Goal: Check status: Check status

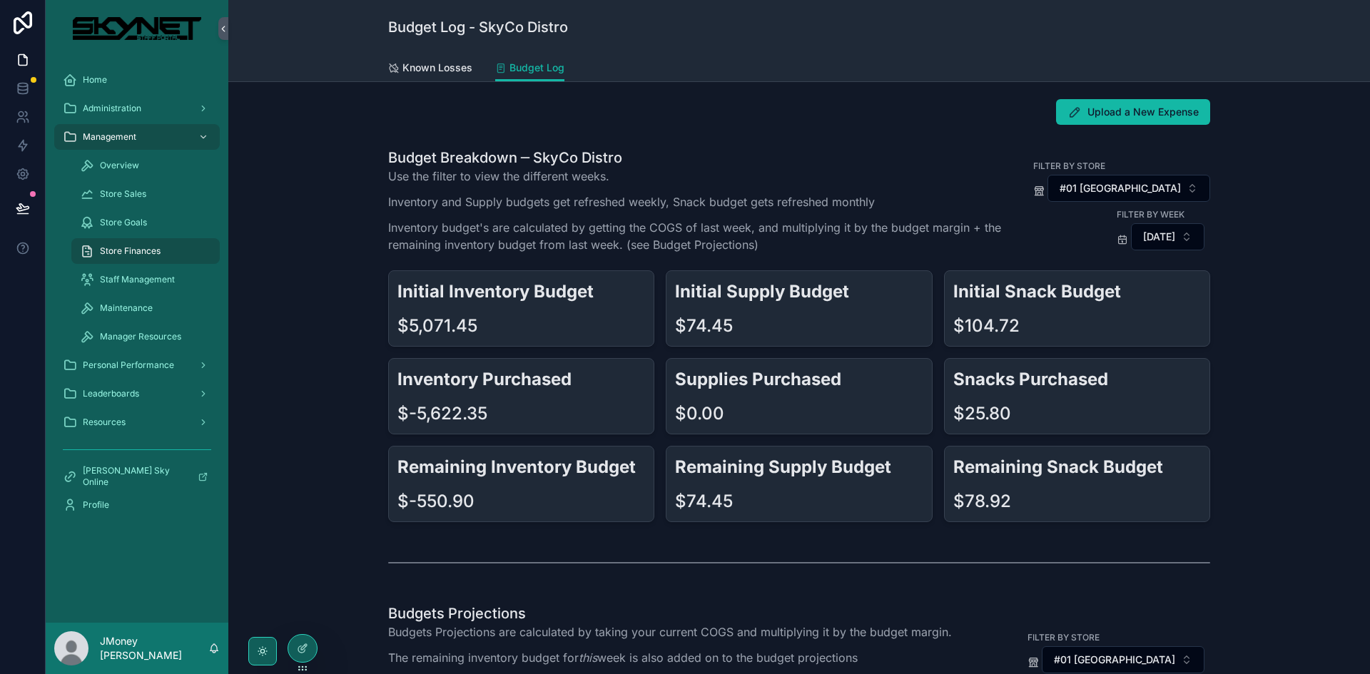
scroll to position [71, 0]
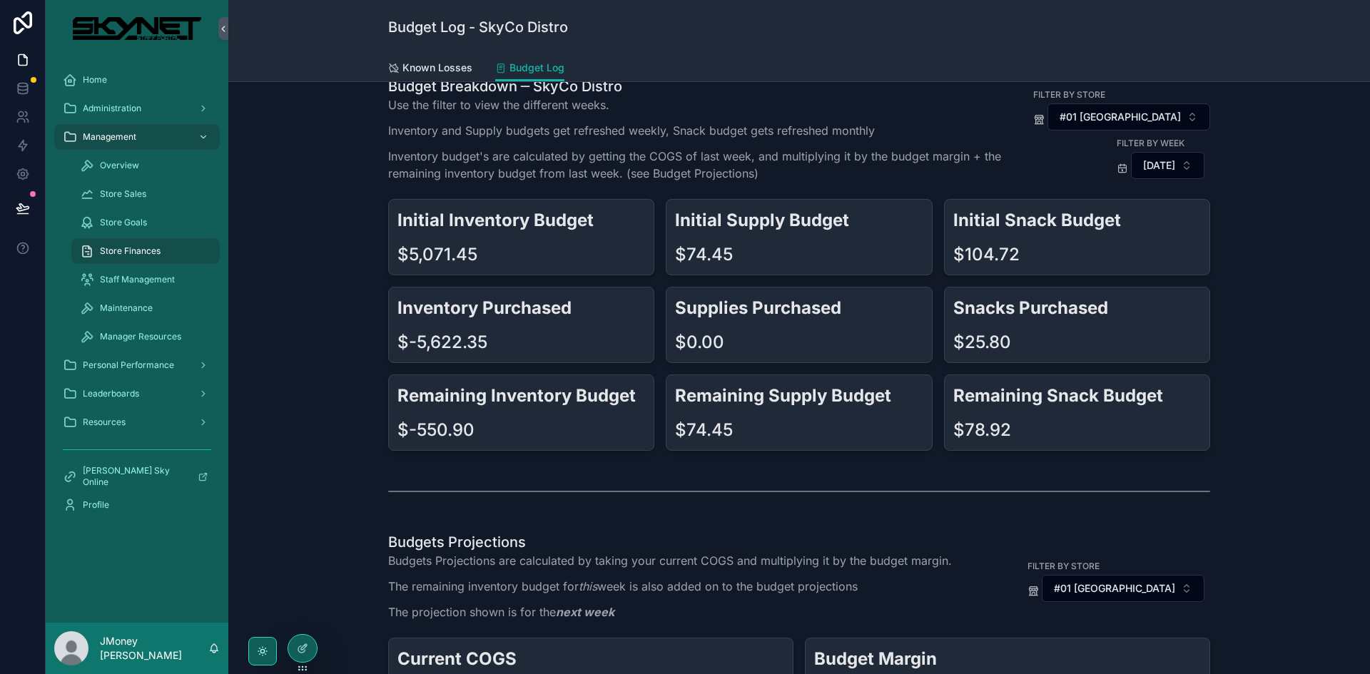
click at [648, 300] on div "Inventory Purchased $-5,622.35" at bounding box center [521, 325] width 266 height 76
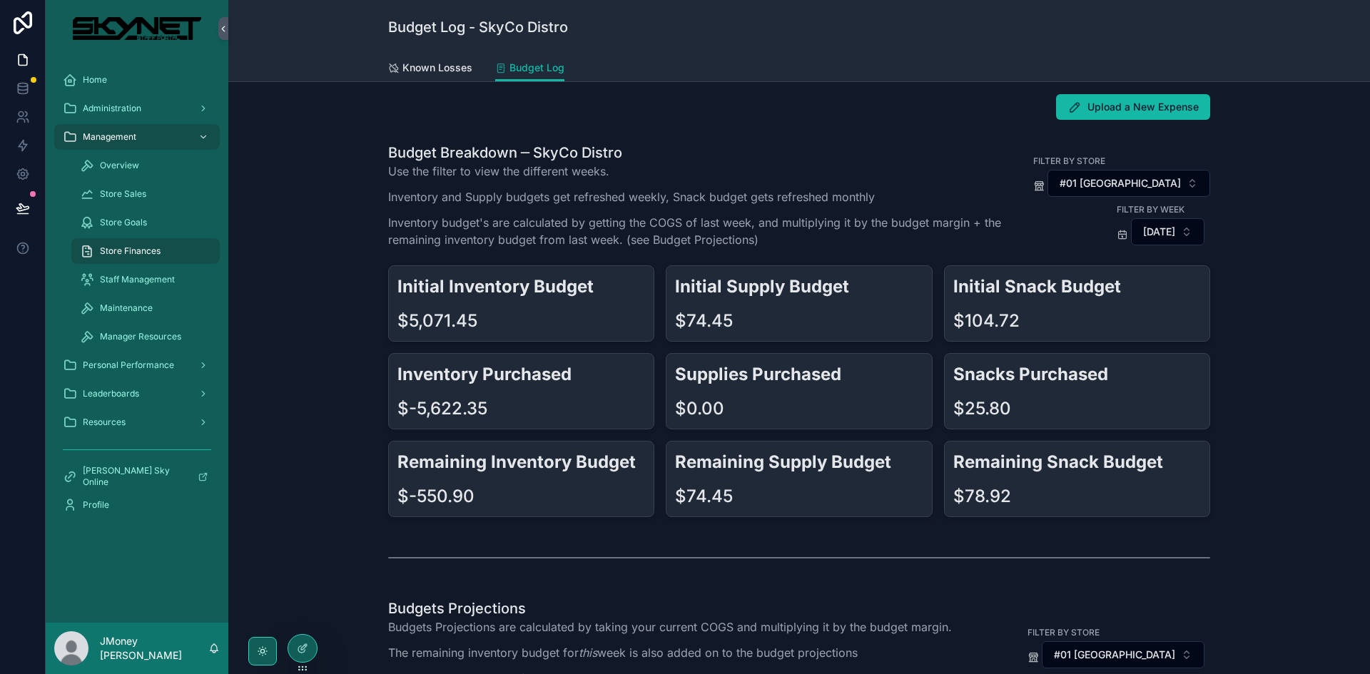
scroll to position [0, 0]
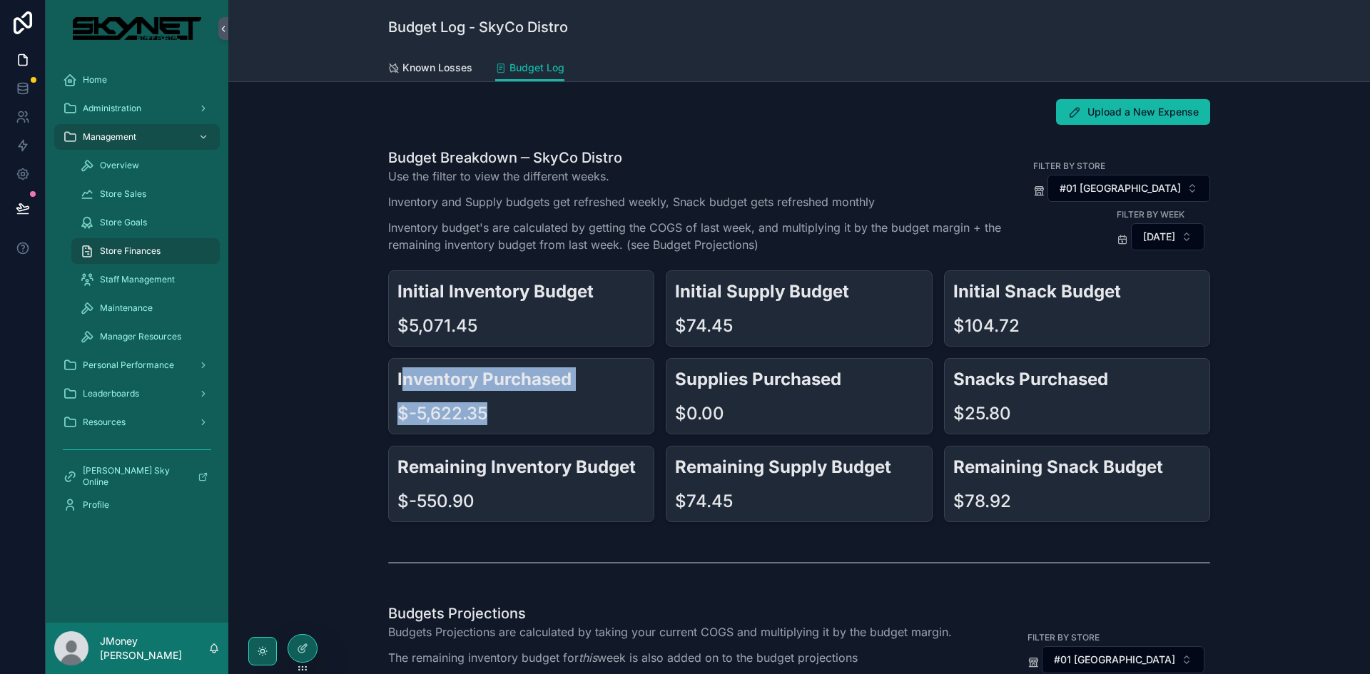
drag, startPoint x: 507, startPoint y: 417, endPoint x: 397, endPoint y: 374, distance: 118.8
click at [397, 374] on div "Inventory Purchased $-5,622.35" at bounding box center [521, 396] width 266 height 76
click at [645, 426] on div "Inventory Purchased $-5,622.35" at bounding box center [521, 396] width 266 height 76
click at [930, 164] on h1 "Budget Breakdown ─ SkyCo Distro" at bounding box center [704, 158] width 633 height 20
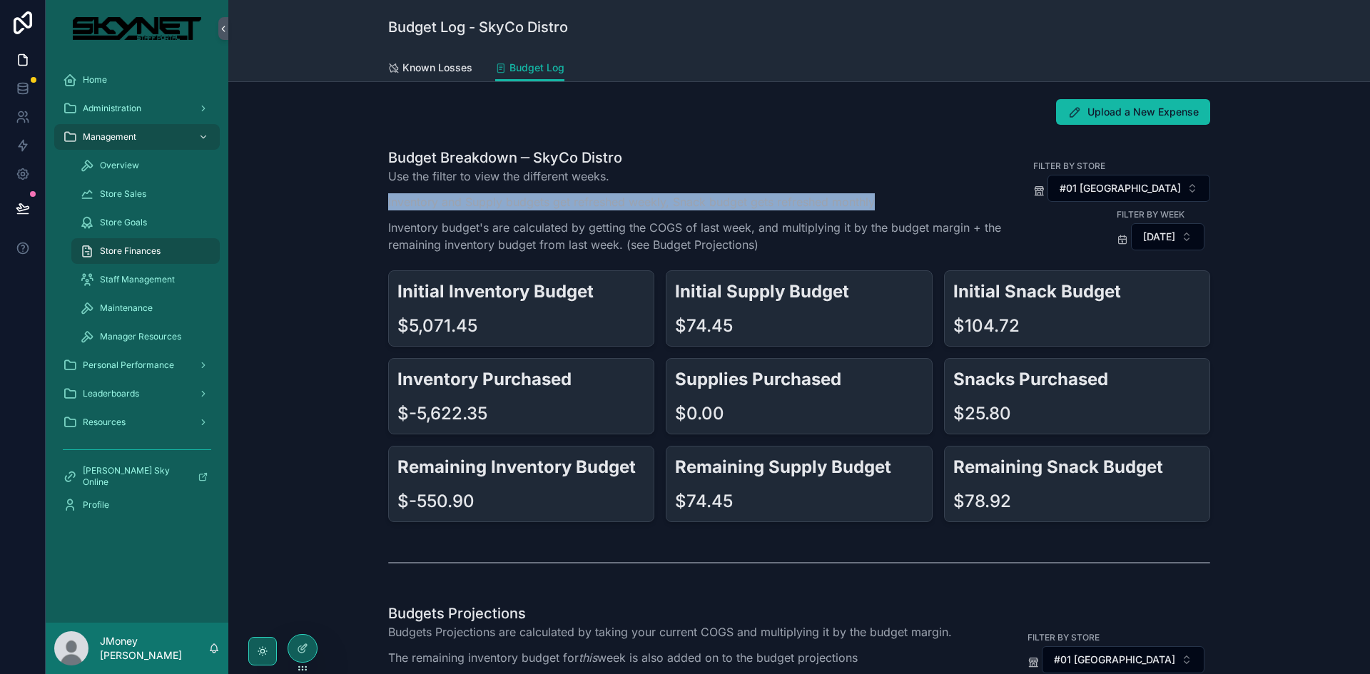
drag, startPoint x: 875, startPoint y: 204, endPoint x: 376, endPoint y: 205, distance: 499.4
click at [376, 205] on div "Budget Breakdown ─ SkyCo Distro Use the filter to view the different weeks. Inv…" at bounding box center [799, 335] width 1119 height 386
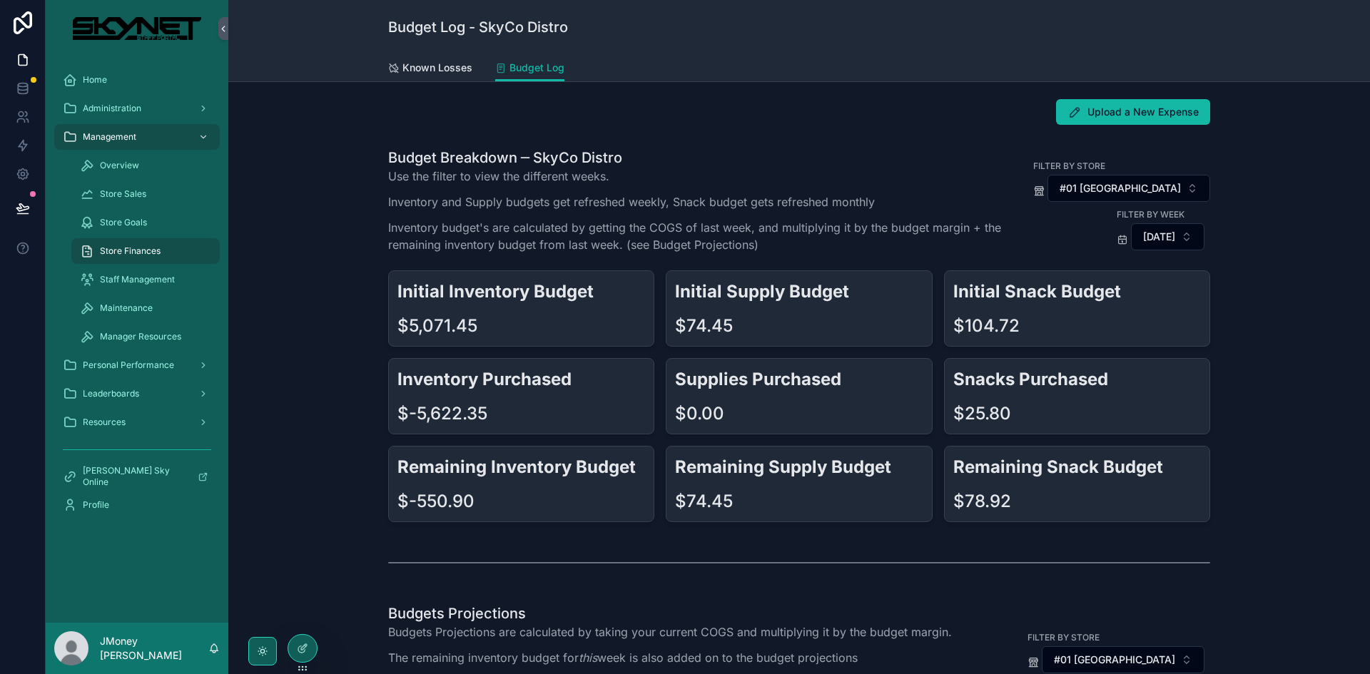
click at [589, 243] on p "Inventory budget's are calculated by getting the COGS of last week, and multipl…" at bounding box center [704, 236] width 633 height 34
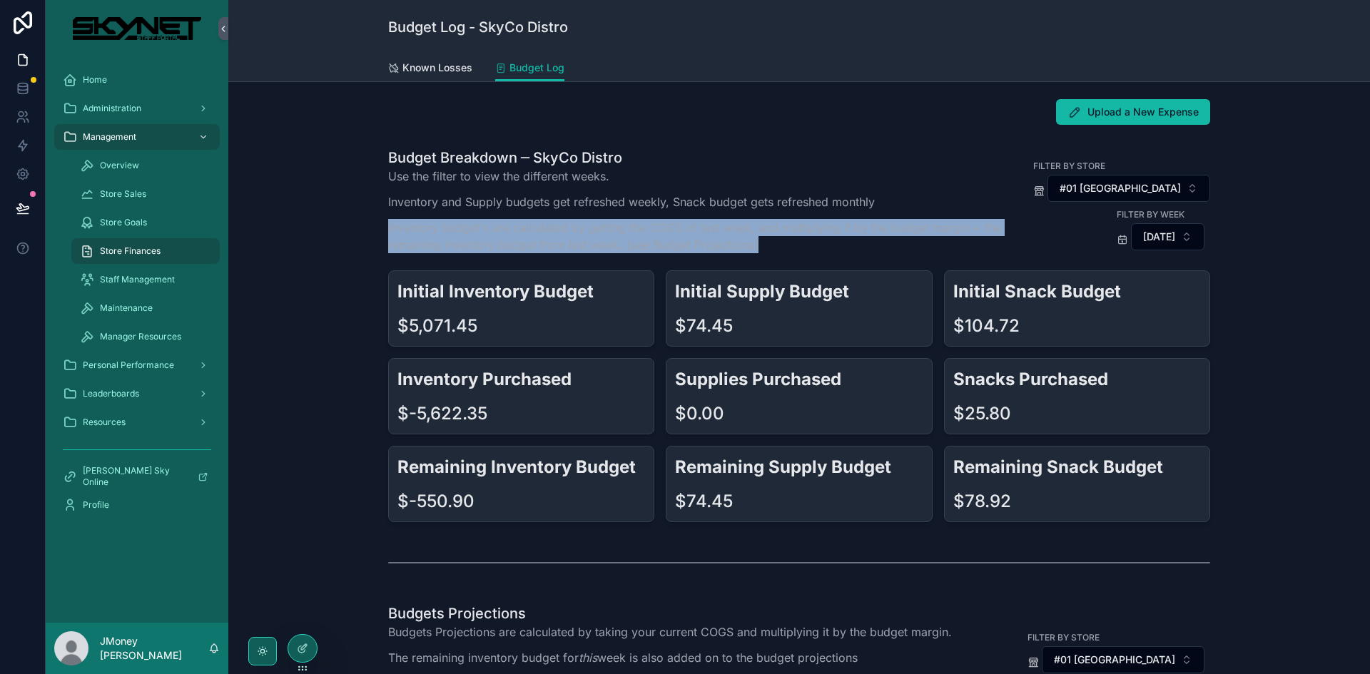
drag, startPoint x: 754, startPoint y: 245, endPoint x: 330, endPoint y: 227, distance: 424.1
click at [330, 227] on div "Budget Breakdown ─ SkyCo Distro Use the filter to view the different weeks. Inv…" at bounding box center [799, 335] width 1119 height 386
click at [771, 247] on p "Inventory budget's are calculated by getting the COGS of last week, and multipl…" at bounding box center [704, 236] width 633 height 34
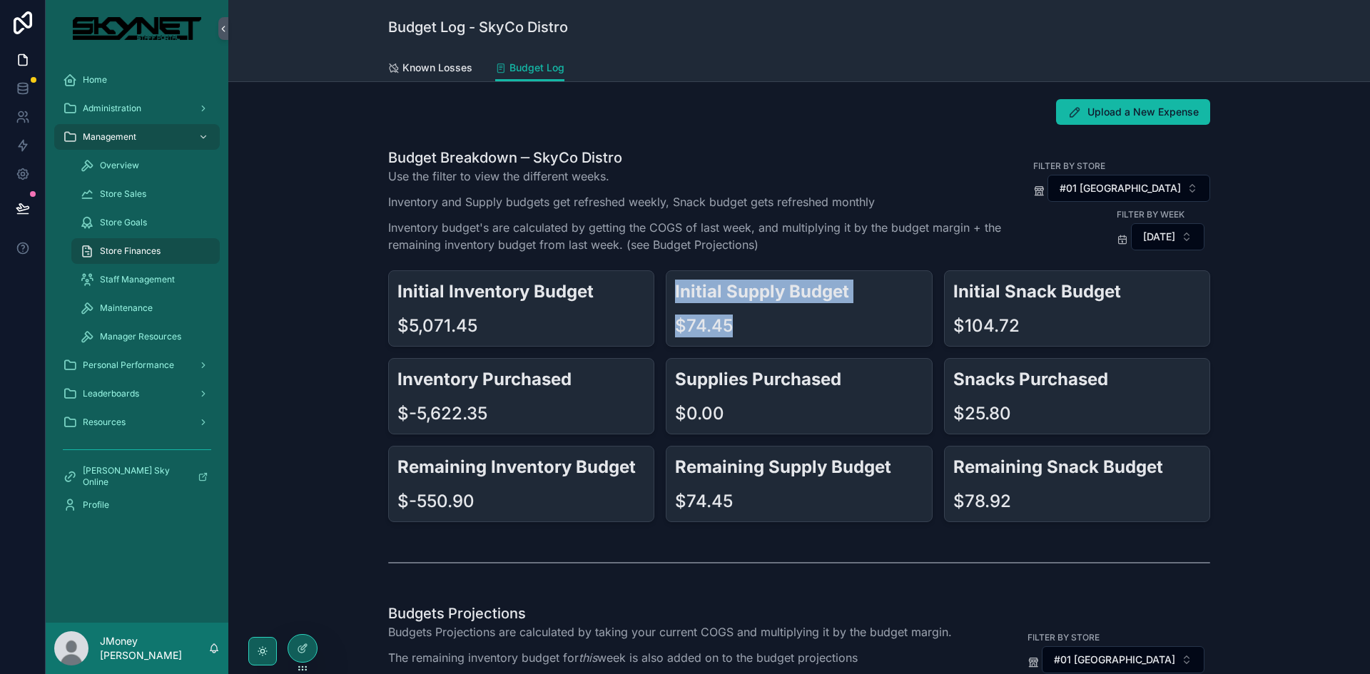
drag, startPoint x: 745, startPoint y: 328, endPoint x: 641, endPoint y: 337, distance: 103.9
click at [641, 337] on div "Initial Inventory Budget $5,071.45 Initial Supply Budget $74.45 Initial Snack B…" at bounding box center [799, 396] width 822 height 252
click at [768, 325] on div "$74.45" at bounding box center [799, 326] width 248 height 23
click at [738, 332] on div "$74.45" at bounding box center [799, 326] width 248 height 23
drag, startPoint x: 729, startPoint y: 327, endPoint x: 667, endPoint y: 327, distance: 62.1
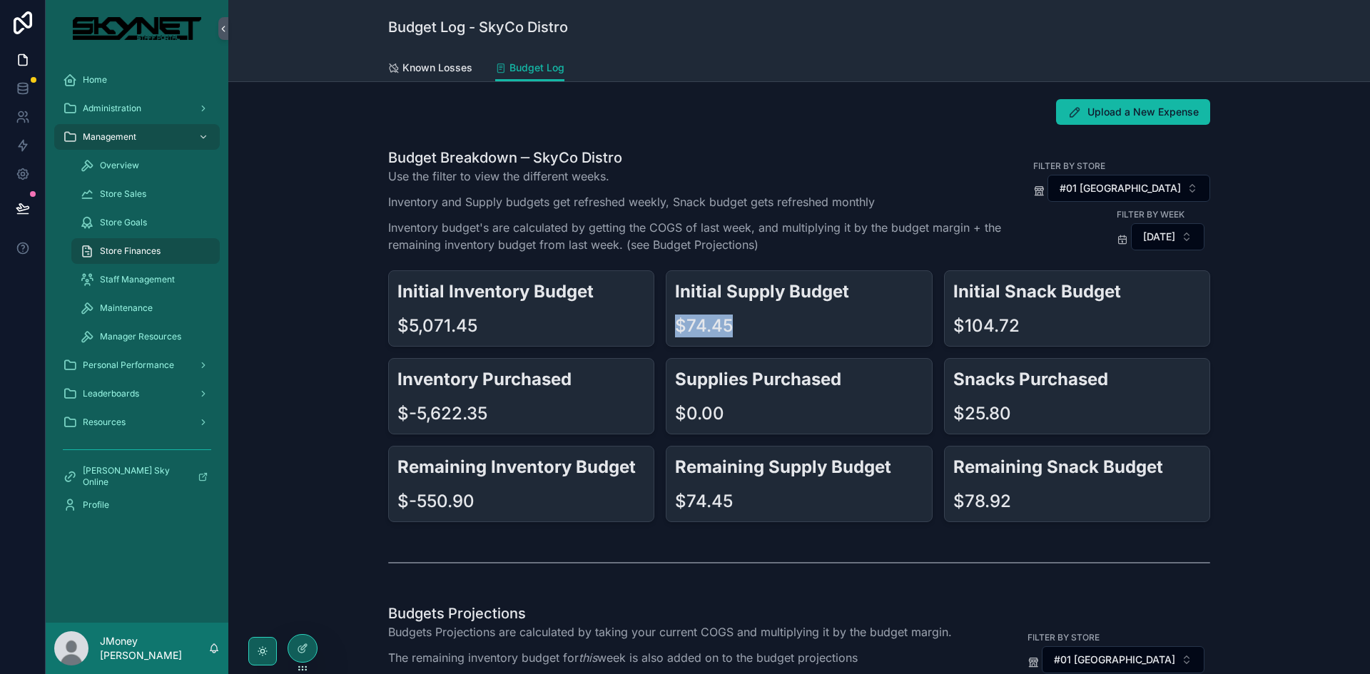
click at [667, 327] on div "Initial Supply Budget $74.45" at bounding box center [799, 308] width 266 height 76
click at [800, 325] on div "$74.45" at bounding box center [799, 326] width 248 height 23
drag, startPoint x: 699, startPoint y: 412, endPoint x: 663, endPoint y: 415, distance: 36.5
click at [666, 415] on div "Supplies Purchased $0.00" at bounding box center [799, 396] width 266 height 76
click at [738, 407] on div "$0.00" at bounding box center [799, 413] width 248 height 23
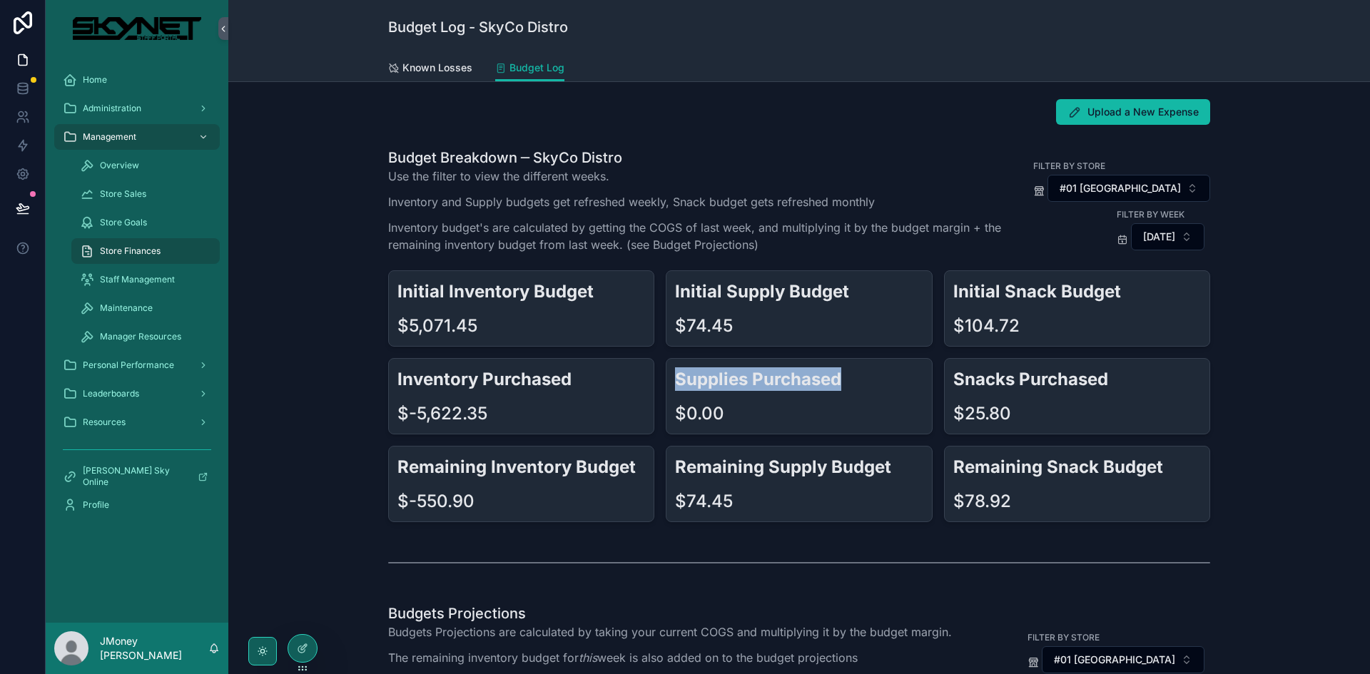
drag, startPoint x: 833, startPoint y: 381, endPoint x: 673, endPoint y: 376, distance: 160.6
click at [675, 376] on h2 "Supplies Purchased" at bounding box center [799, 379] width 248 height 24
click at [874, 395] on div "Supplies Purchased $0.00" at bounding box center [799, 396] width 266 height 76
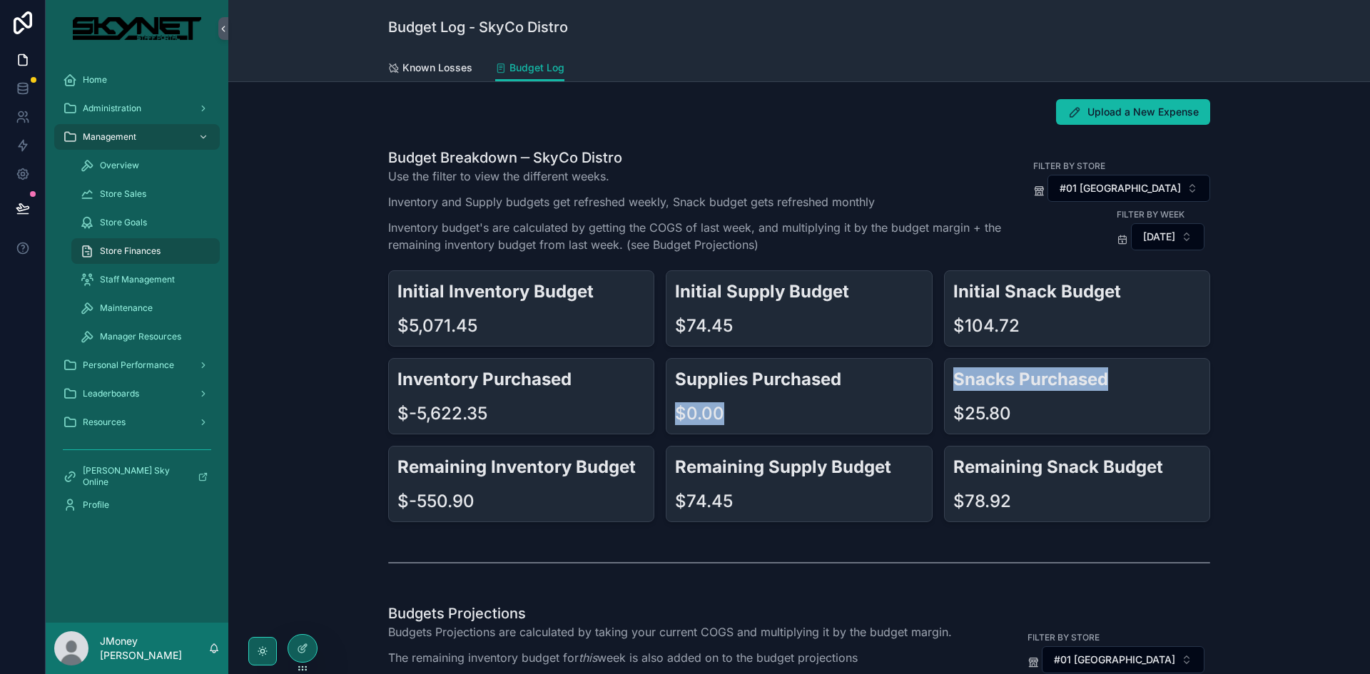
drag, startPoint x: 1102, startPoint y: 377, endPoint x: 923, endPoint y: 383, distance: 179.2
click at [923, 383] on div "Initial Inventory Budget $5,071.45 Initial Supply Budget $74.45 Initial Snack B…" at bounding box center [799, 396] width 822 height 252
click at [994, 390] on h2 "Snacks Purchased" at bounding box center [1077, 379] width 248 height 24
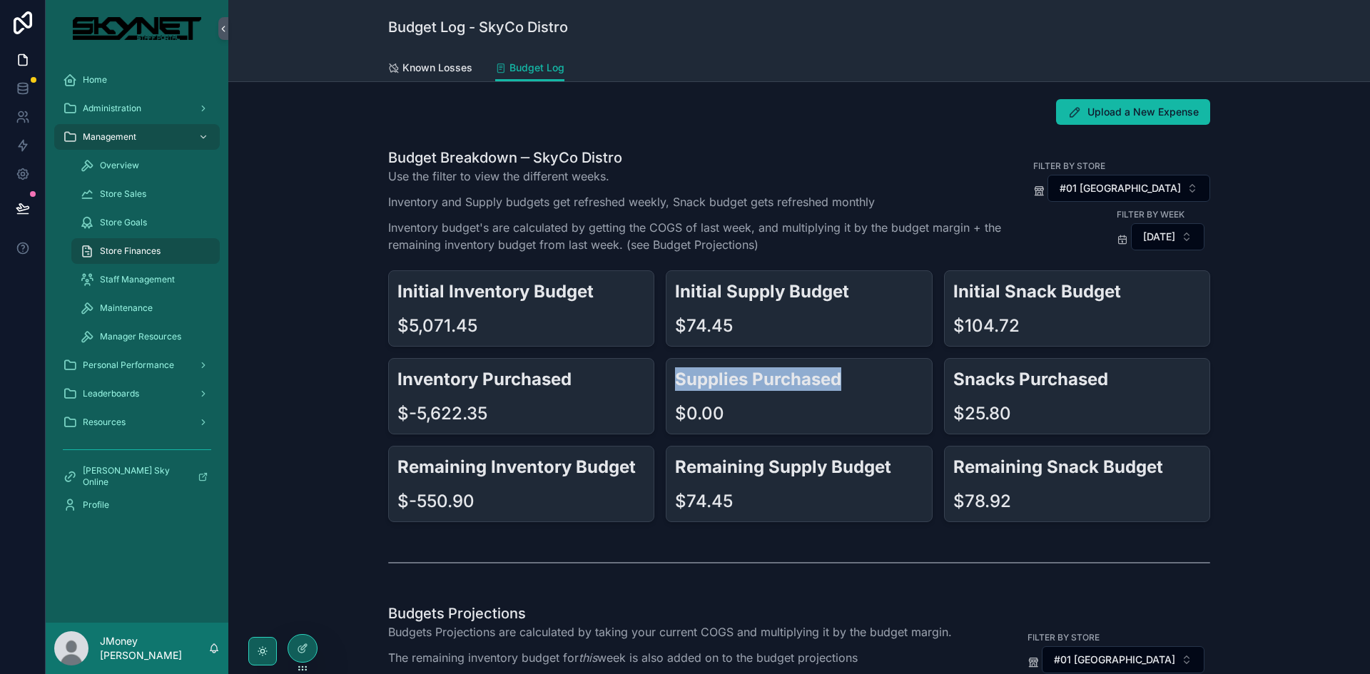
drag, startPoint x: 806, startPoint y: 379, endPoint x: 671, endPoint y: 378, distance: 134.8
click at [675, 378] on h2 "Supplies Purchased" at bounding box center [799, 379] width 248 height 24
click at [840, 382] on h2 "Supplies Purchased" at bounding box center [799, 379] width 248 height 24
click at [1152, 243] on span "[DATE]" at bounding box center [1159, 237] width 32 height 14
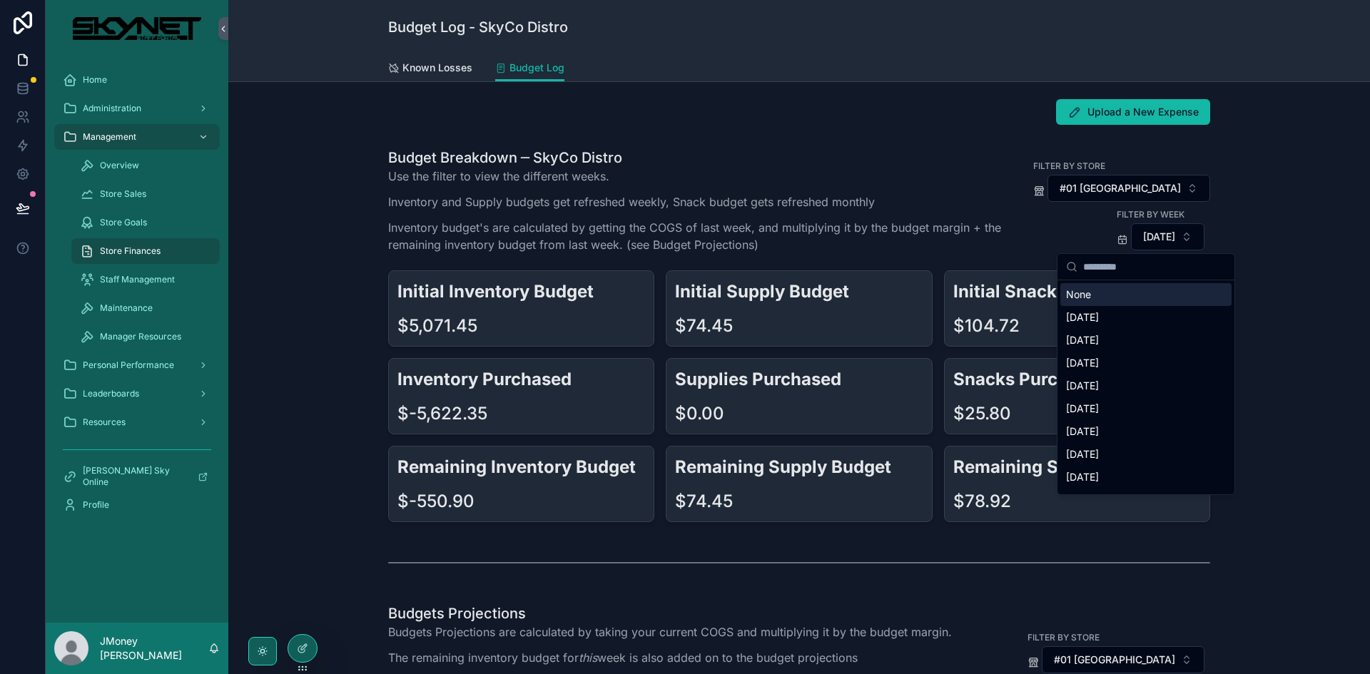
click at [1131, 322] on div "[DATE]" at bounding box center [1145, 317] width 171 height 23
